Goal: Task Accomplishment & Management: Complete application form

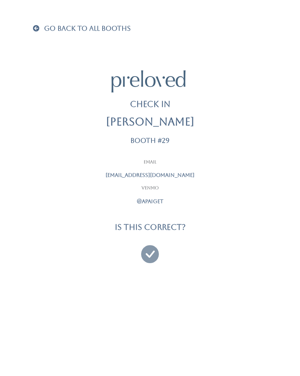
click at [44, 31] on link "Go Back To All Booths" at bounding box center [82, 28] width 98 height 7
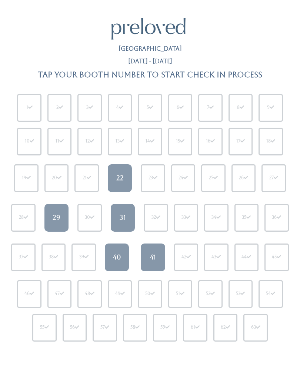
click at [58, 216] on div "29" at bounding box center [57, 218] width 8 height 10
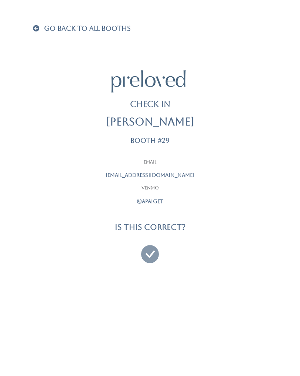
click at [152, 251] on icon at bounding box center [150, 250] width 18 height 25
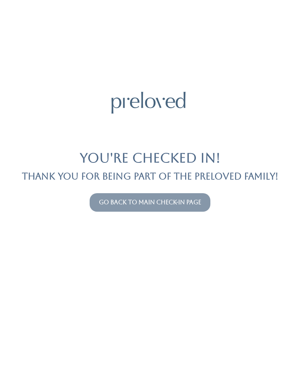
click at [172, 201] on link "Go back to main check-in page" at bounding box center [150, 202] width 102 height 7
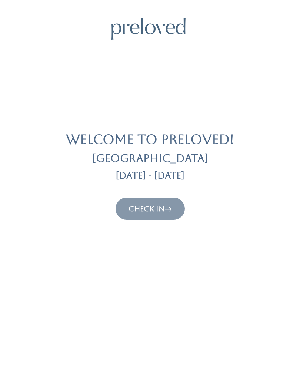
click at [156, 207] on link "Check In" at bounding box center [149, 208] width 43 height 9
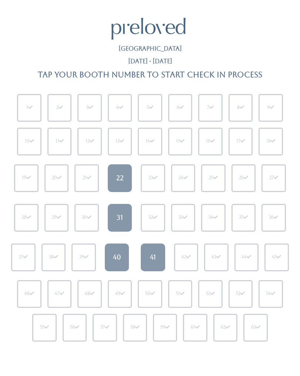
click at [117, 255] on div "40" at bounding box center [117, 257] width 8 height 10
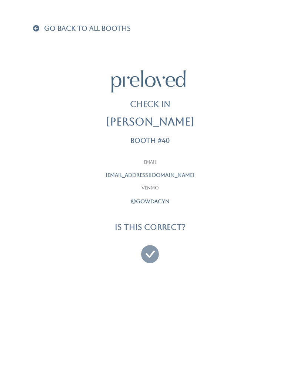
click at [149, 249] on icon at bounding box center [150, 250] width 18 height 25
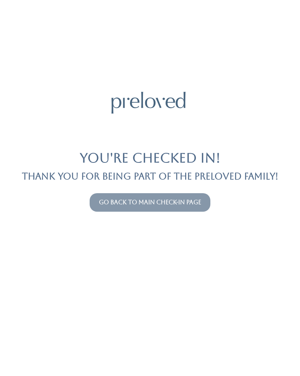
click at [170, 203] on link "Go back to main check-in page" at bounding box center [150, 202] width 102 height 7
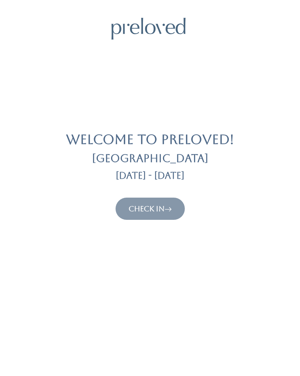
click at [167, 204] on icon at bounding box center [167, 208] width 7 height 9
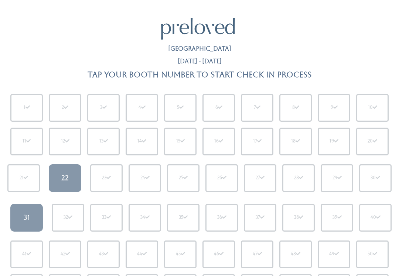
click at [28, 219] on div "31" at bounding box center [27, 218] width 6 height 10
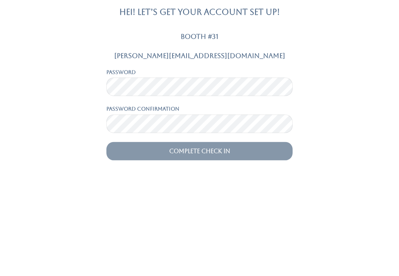
scroll to position [95, 0]
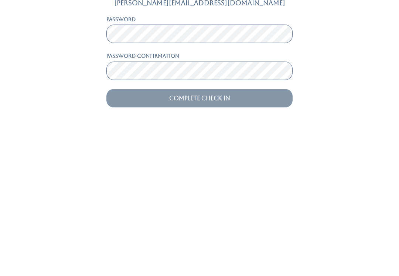
click at [224, 237] on input "Complete Check In" at bounding box center [200, 246] width 186 height 18
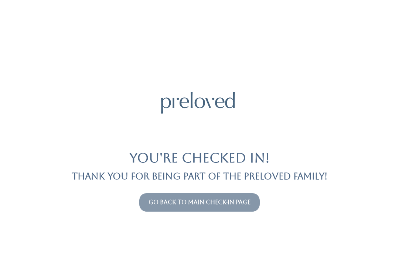
click at [220, 202] on link "Go back to main check-in page" at bounding box center [200, 202] width 102 height 7
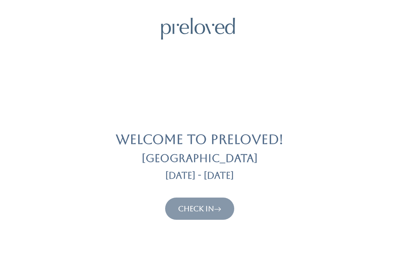
click at [209, 208] on link "Check In" at bounding box center [199, 208] width 43 height 9
